Goal: Transaction & Acquisition: Book appointment/travel/reservation

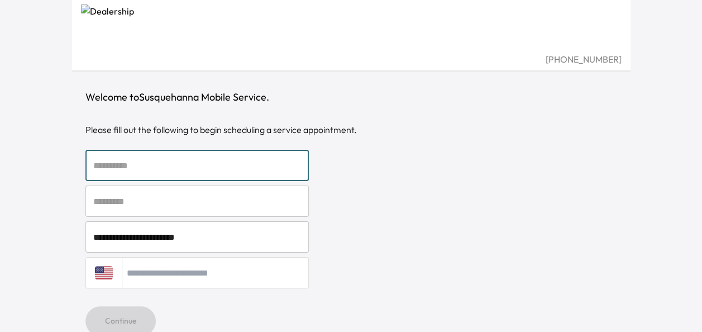
click at [227, 167] on input "text" at bounding box center [196, 165] width 223 height 31
type input "********"
type input "******"
type input "**********"
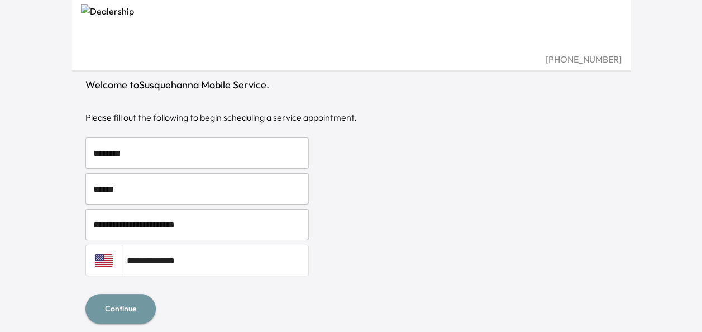
click at [142, 303] on button "Continue" at bounding box center [120, 309] width 70 height 30
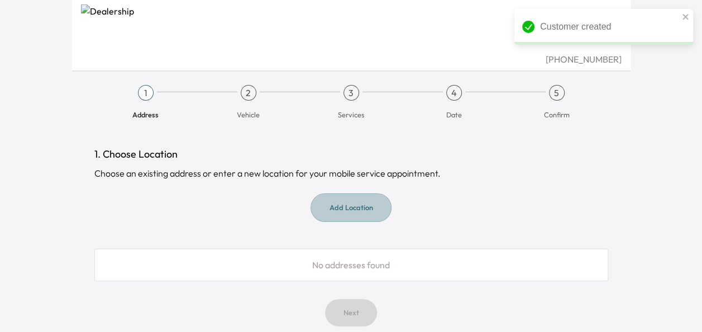
click at [368, 207] on button "Add Location" at bounding box center [350, 207] width 81 height 28
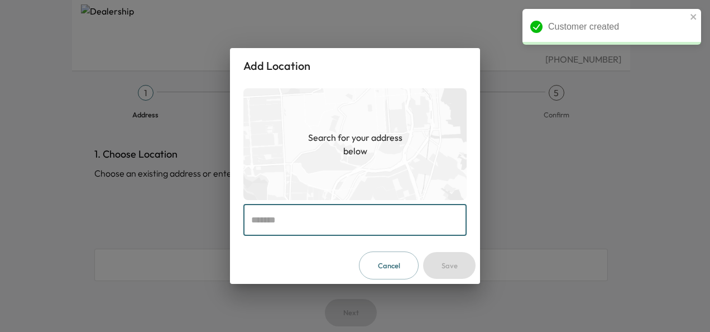
click at [354, 214] on input "text" at bounding box center [354, 219] width 223 height 31
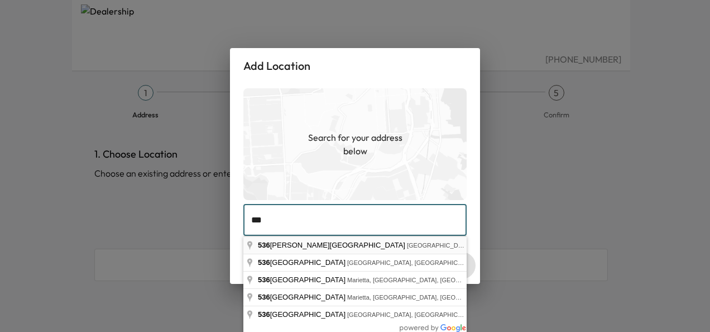
type input "**********"
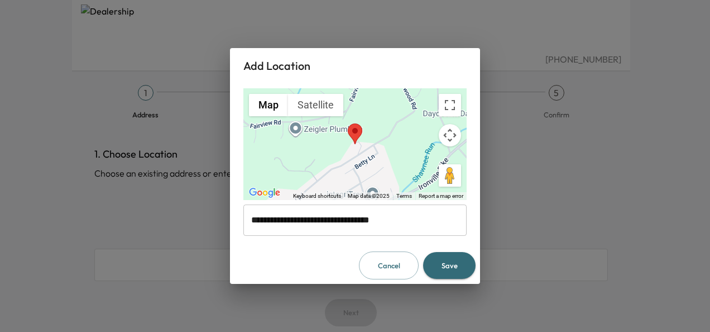
click at [446, 264] on button "Save" at bounding box center [449, 265] width 52 height 27
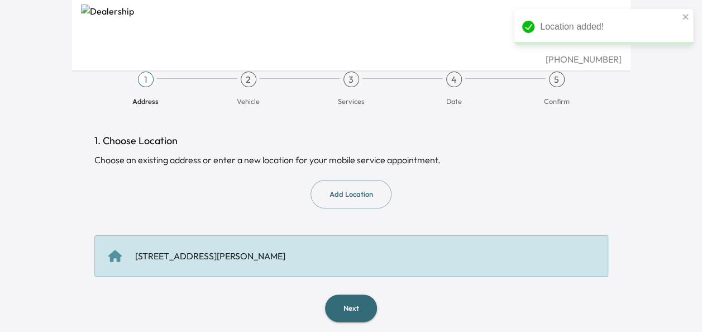
scroll to position [20, 0]
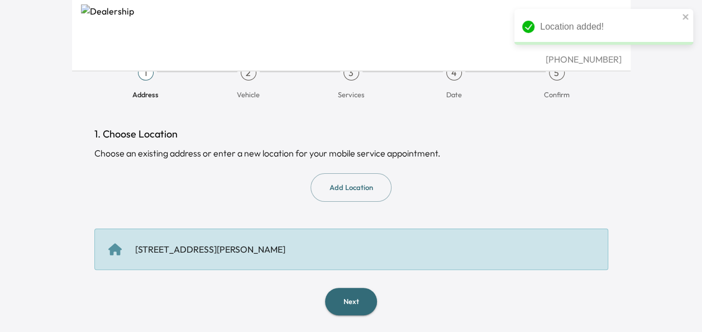
click at [362, 310] on button "Next" at bounding box center [351, 300] width 52 height 27
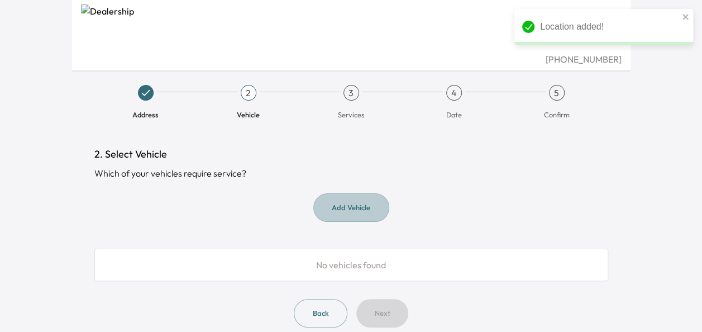
click at [348, 210] on button "Add Vehicle" at bounding box center [351, 207] width 76 height 28
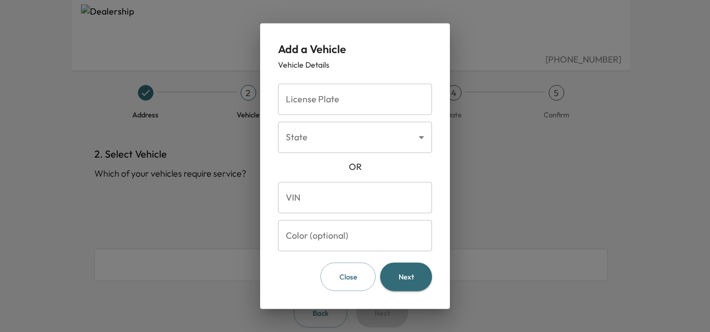
click at [316, 103] on input "License Plate" at bounding box center [355, 99] width 154 height 31
click at [354, 276] on button "Close" at bounding box center [347, 276] width 55 height 28
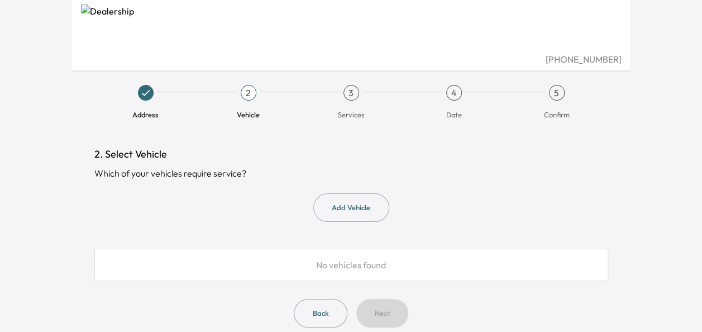
click at [347, 214] on button "Add Vehicle" at bounding box center [351, 207] width 76 height 28
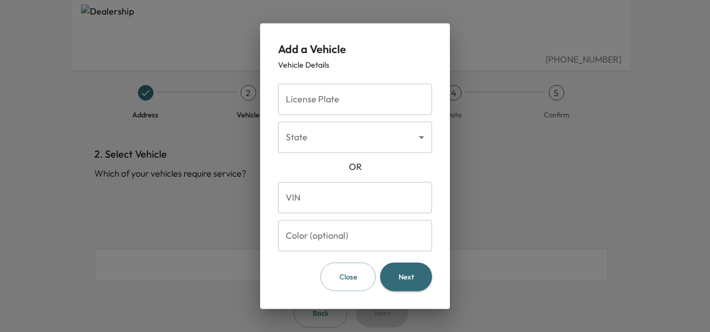
click at [348, 105] on input "License Plate" at bounding box center [355, 99] width 154 height 31
click at [350, 282] on button "Close" at bounding box center [347, 276] width 55 height 28
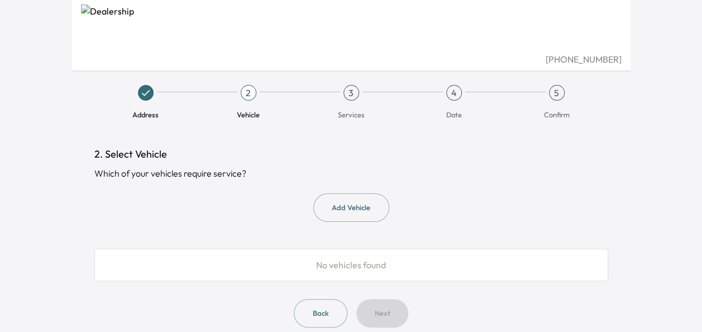
click at [349, 204] on button "Add Vehicle" at bounding box center [351, 207] width 76 height 28
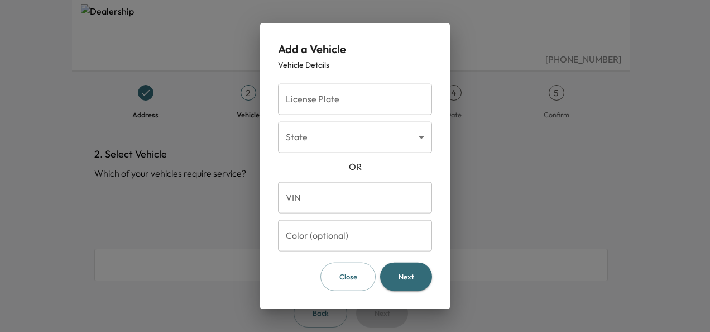
click at [330, 103] on input "License Plate" at bounding box center [355, 99] width 154 height 31
drag, startPoint x: 385, startPoint y: 156, endPoint x: 342, endPoint y: 280, distance: 131.7
click at [342, 282] on button "Close" at bounding box center [347, 276] width 55 height 28
